Goal: Browse casually

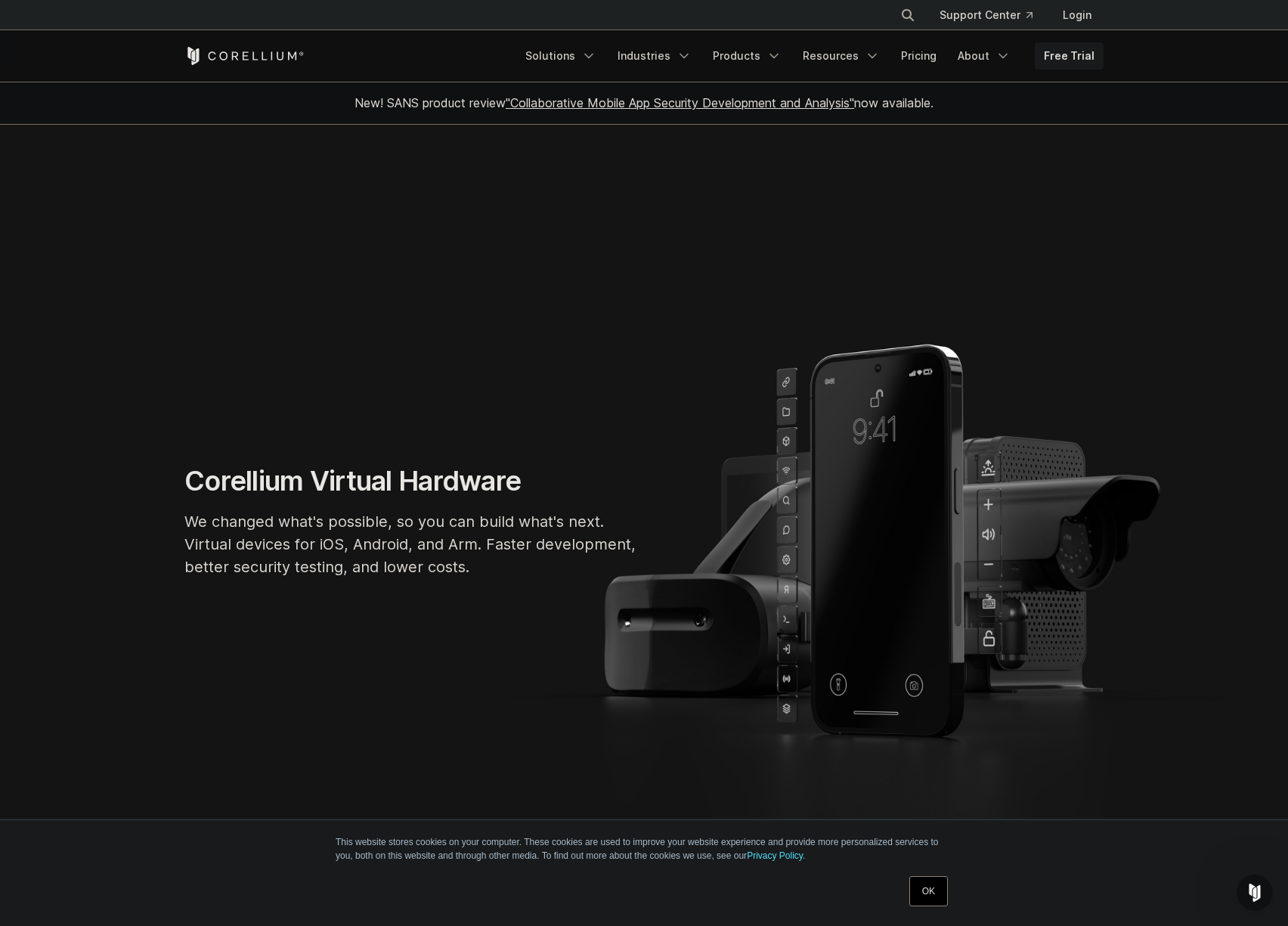
click at [191, 394] on section "Corellium Virtual Hardware We changed what's possible, so you can build what's …" at bounding box center [644, 527] width 1288 height 806
click at [203, 478] on h1 "Corellium Virtual Hardware" at bounding box center [411, 481] width 453 height 34
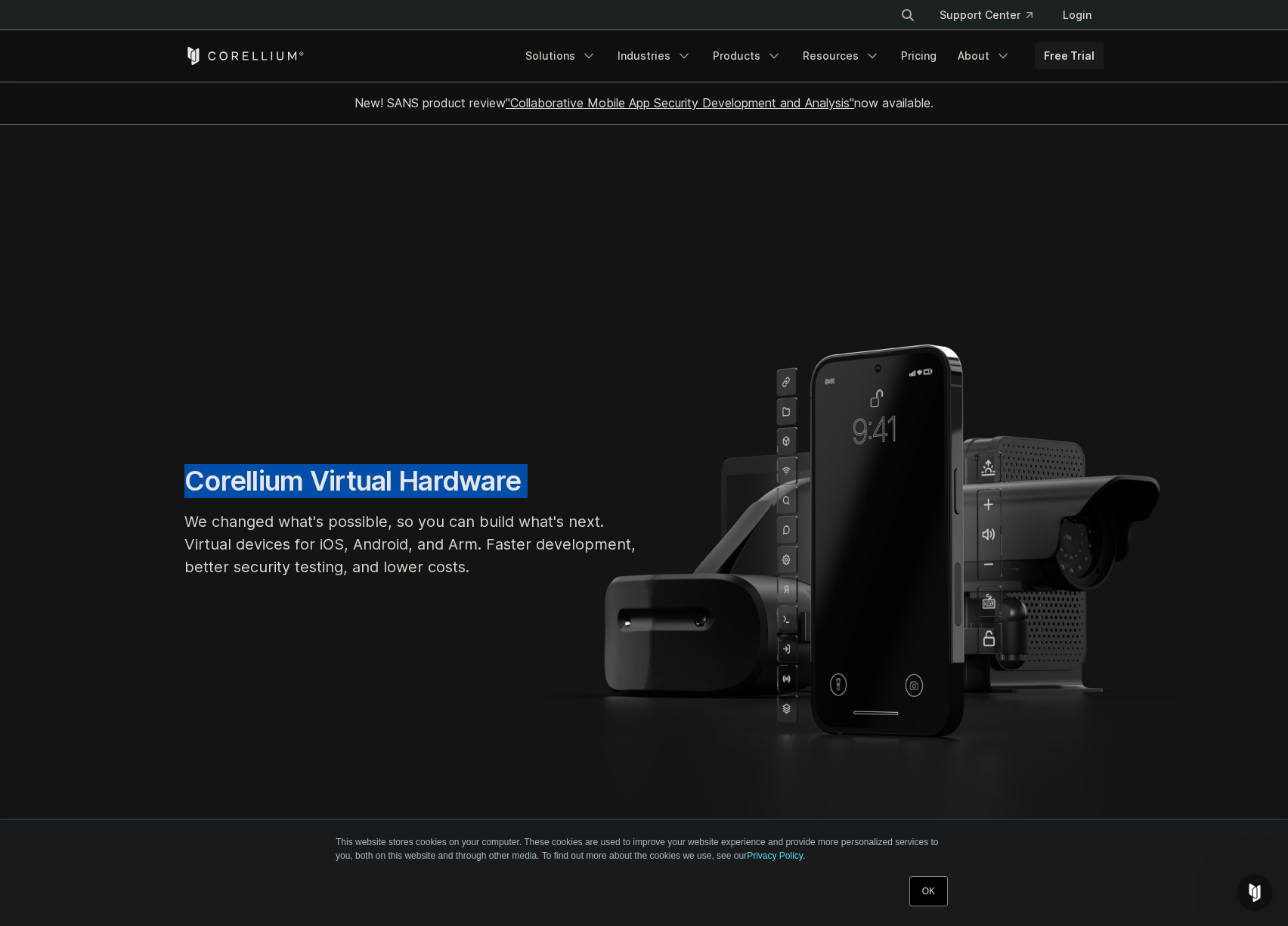
click at [203, 478] on h1 "Corellium Virtual Hardware" at bounding box center [411, 481] width 453 height 34
click at [200, 478] on h1 "Corellium Virtual Hardware" at bounding box center [411, 481] width 453 height 34
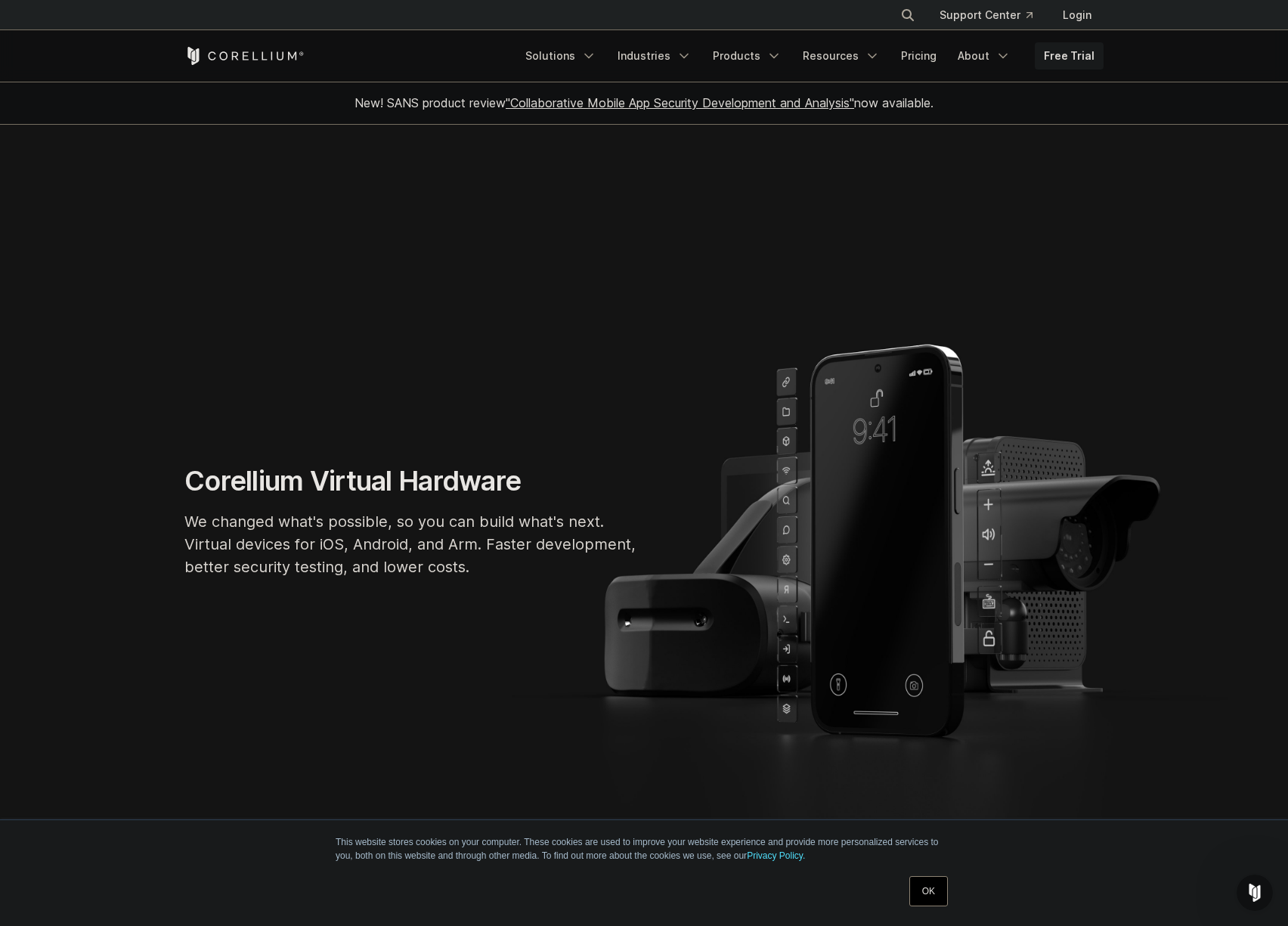
click at [182, 478] on div "Corellium Virtual Hardware We changed what's possible, so you can build what's …" at bounding box center [411, 527] width 484 height 126
click at [541, 776] on section "Corellium Virtual Hardware We changed what's possible, so you can build what's …" at bounding box center [644, 527] width 1288 height 806
click at [918, 789] on section "Corellium Virtual Hardware We changed what's possible, so you can build what's …" at bounding box center [644, 527] width 1288 height 806
